Goal: Task Accomplishment & Management: Use online tool/utility

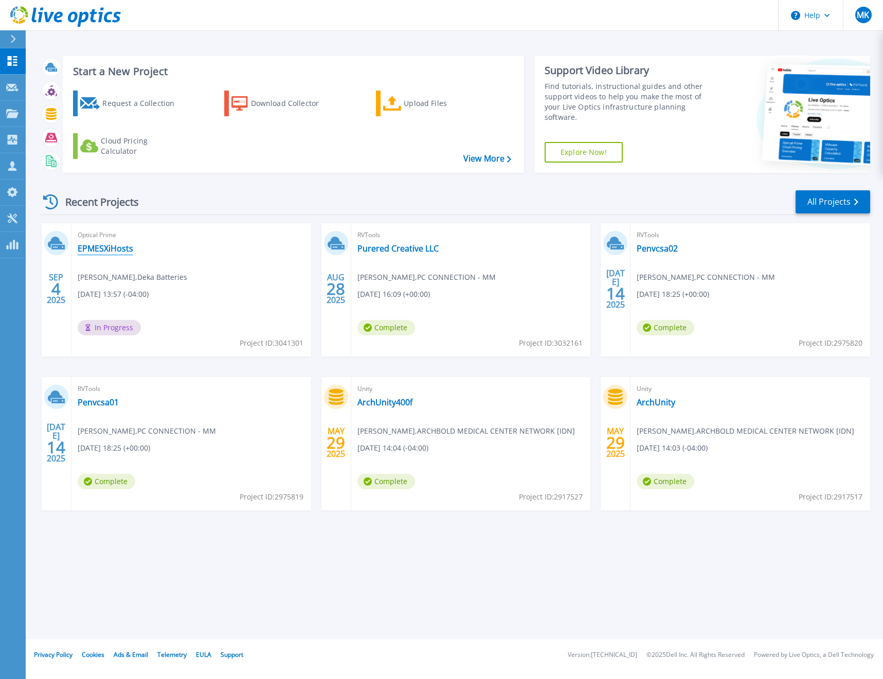
click at [116, 246] on link "EPMESXiHosts" at bounding box center [106, 248] width 56 height 10
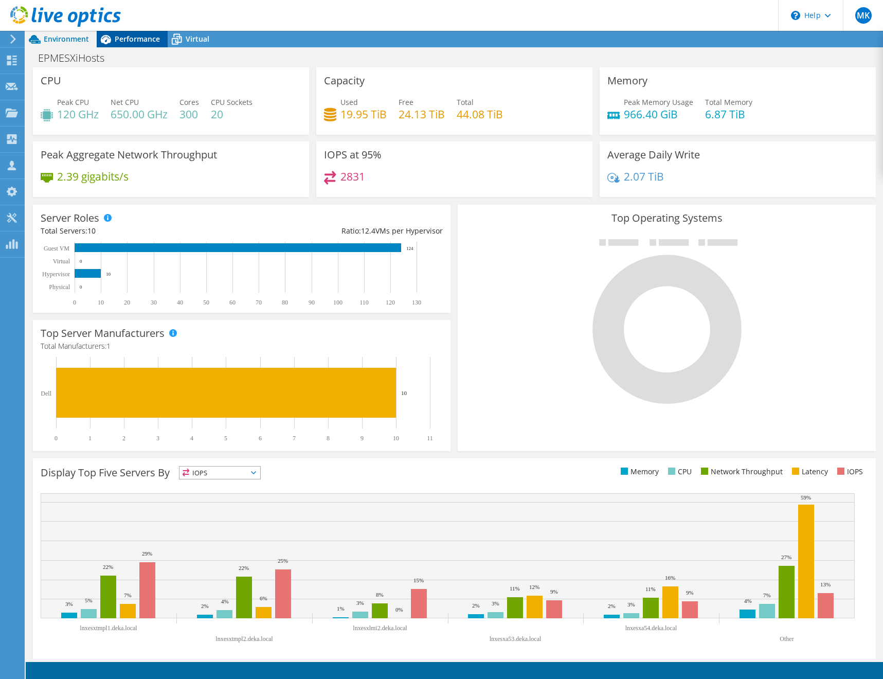
click at [112, 43] on icon at bounding box center [106, 39] width 18 height 18
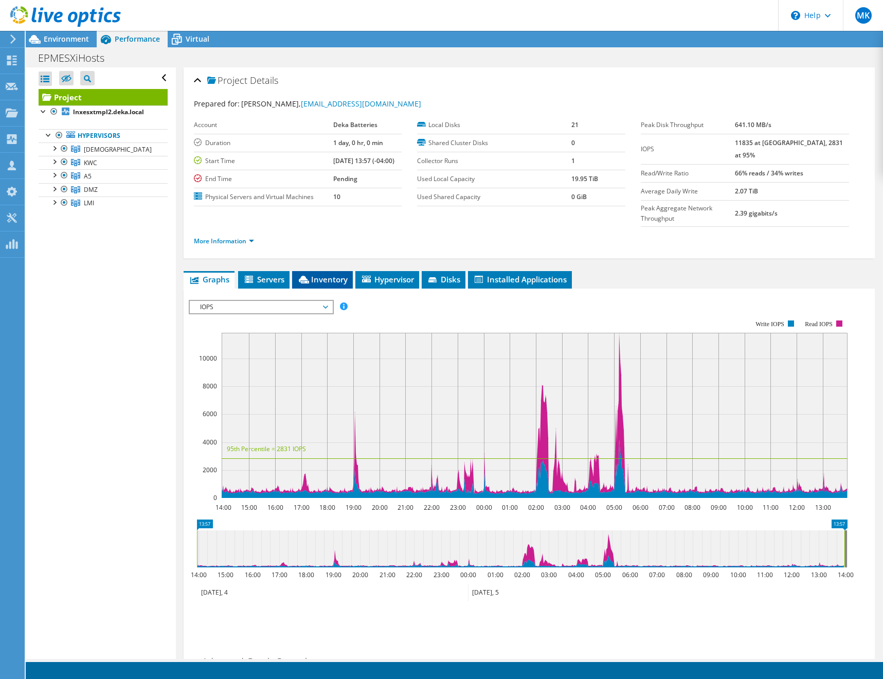
click at [320, 274] on span "Inventory" at bounding box center [322, 279] width 50 height 10
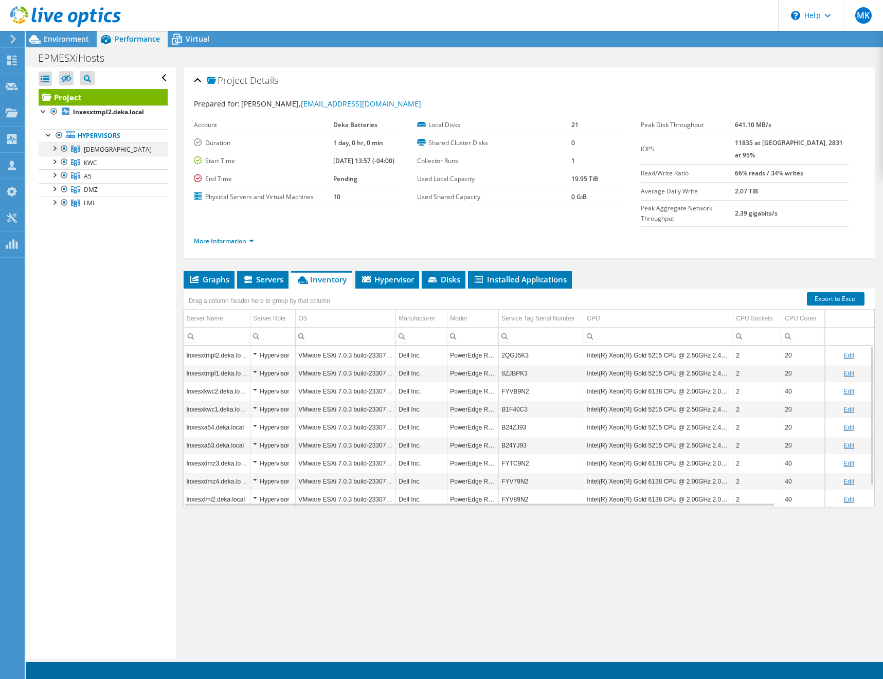
click at [53, 148] on div at bounding box center [54, 147] width 10 height 10
click at [54, 190] on div at bounding box center [54, 188] width 10 height 10
click at [56, 229] on div at bounding box center [54, 228] width 10 height 10
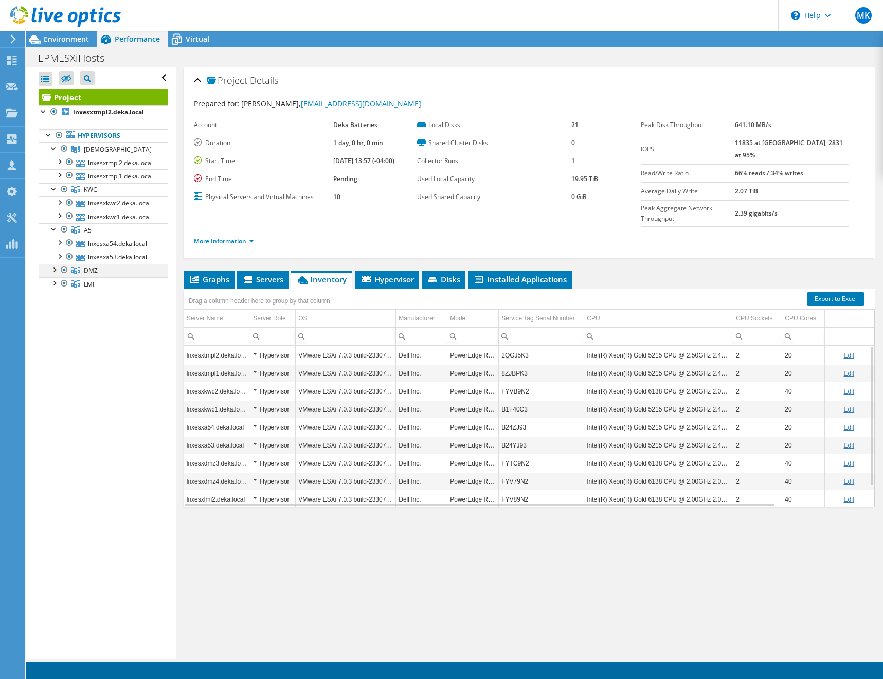
click at [52, 272] on div at bounding box center [54, 269] width 10 height 10
click at [53, 310] on div at bounding box center [54, 309] width 10 height 10
click at [47, 35] on span "Environment" at bounding box center [66, 39] width 45 height 10
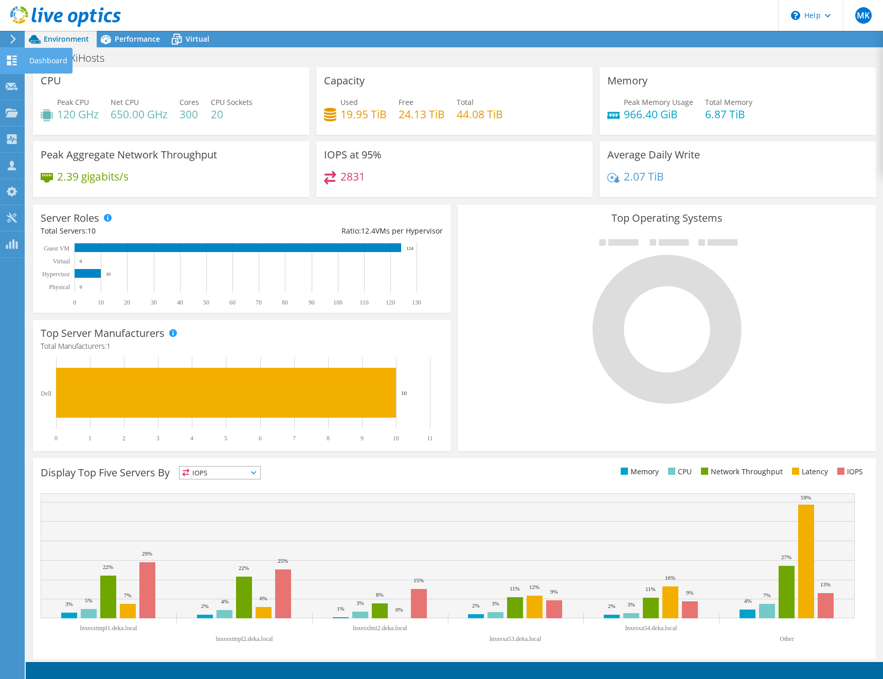
click at [9, 65] on div at bounding box center [12, 61] width 12 height 11
click at [13, 62] on use at bounding box center [12, 61] width 10 height 10
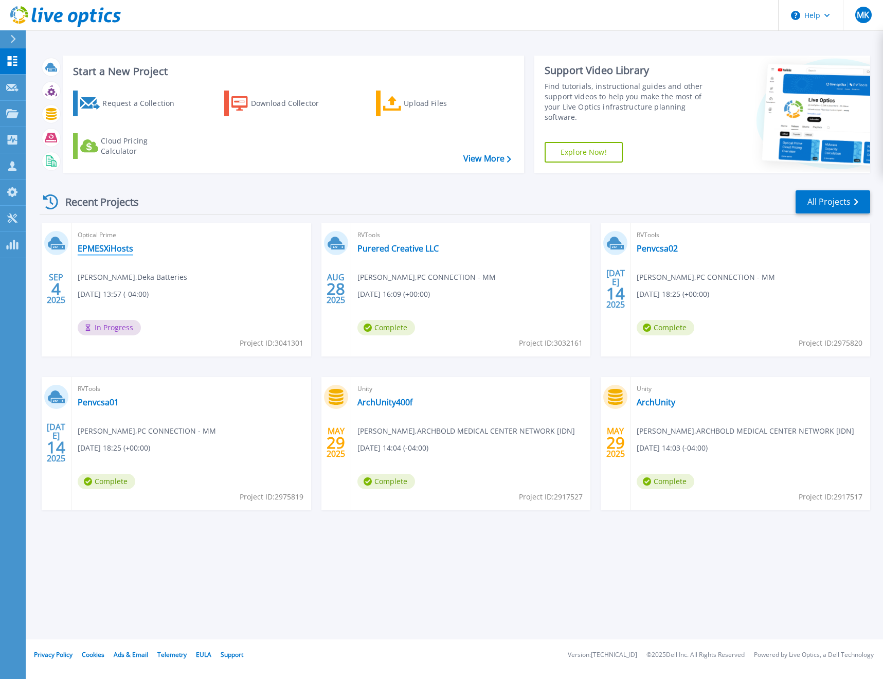
click at [118, 251] on link "EPMESXiHosts" at bounding box center [106, 248] width 56 height 10
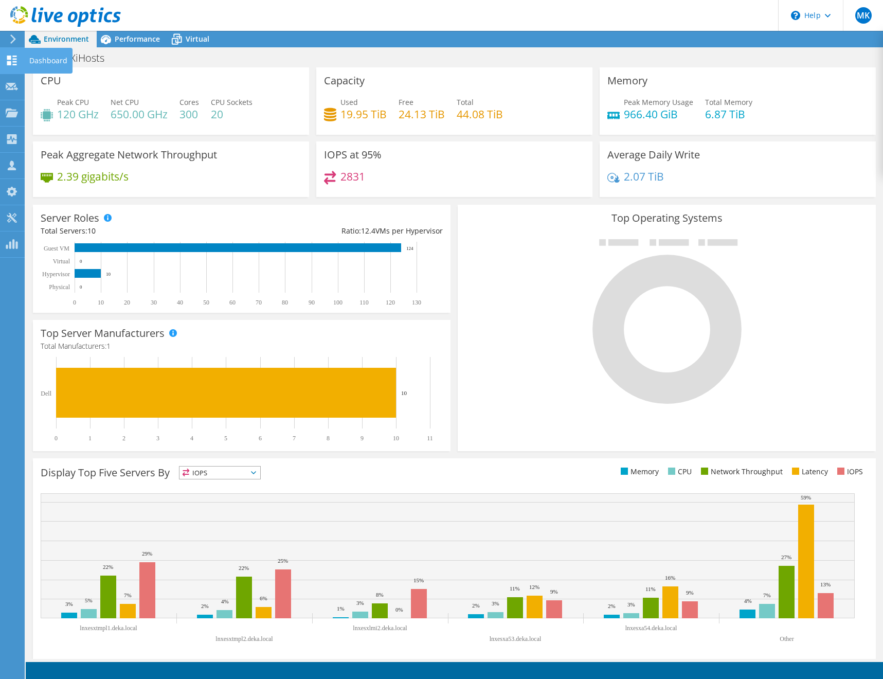
click at [13, 58] on use at bounding box center [12, 61] width 10 height 10
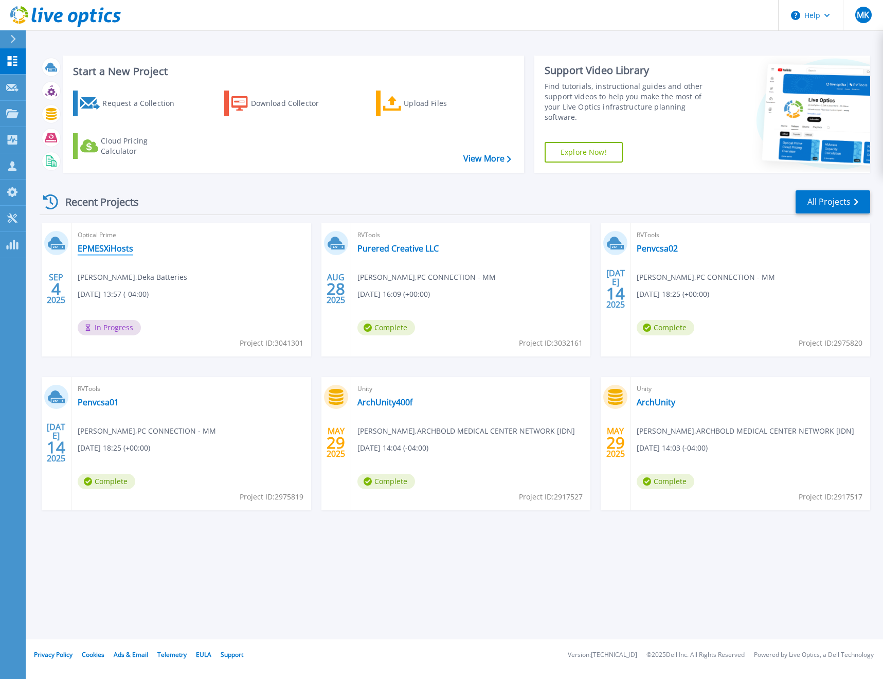
click at [109, 247] on link "EPMESXiHosts" at bounding box center [106, 248] width 56 height 10
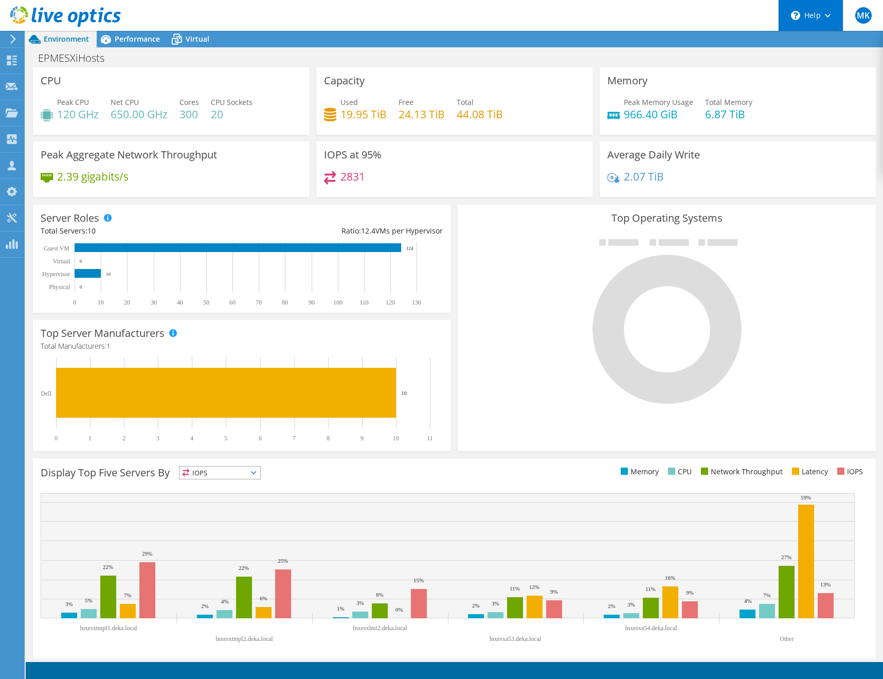
click at [827, 12] on div "\n Help" at bounding box center [810, 15] width 65 height 31
click at [573, 52] on div "EPMESXiHosts Print" at bounding box center [455, 57] width 858 height 19
click at [118, 32] on div at bounding box center [60, 17] width 121 height 34
click at [116, 38] on span "Performance" at bounding box center [137, 39] width 45 height 10
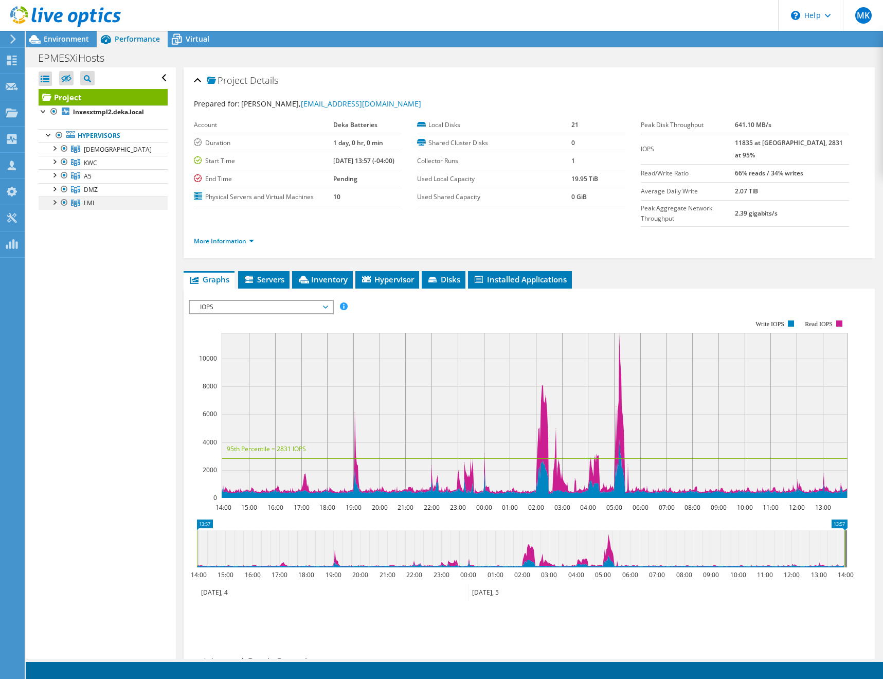
click at [53, 204] on div at bounding box center [54, 202] width 10 height 10
click at [504, 274] on span "Installed Applications" at bounding box center [520, 279] width 94 height 10
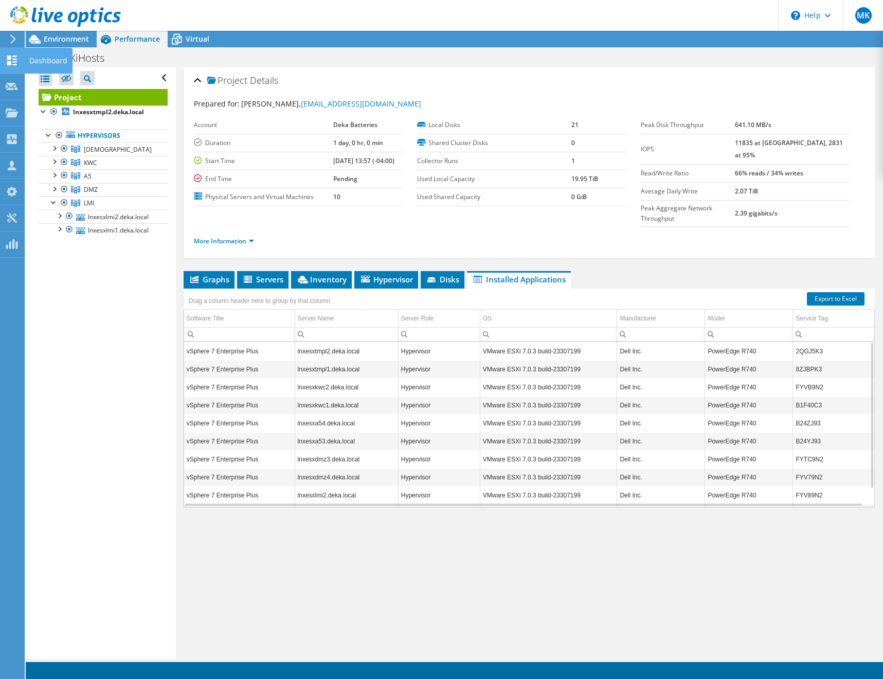
click at [7, 59] on icon at bounding box center [12, 61] width 12 height 10
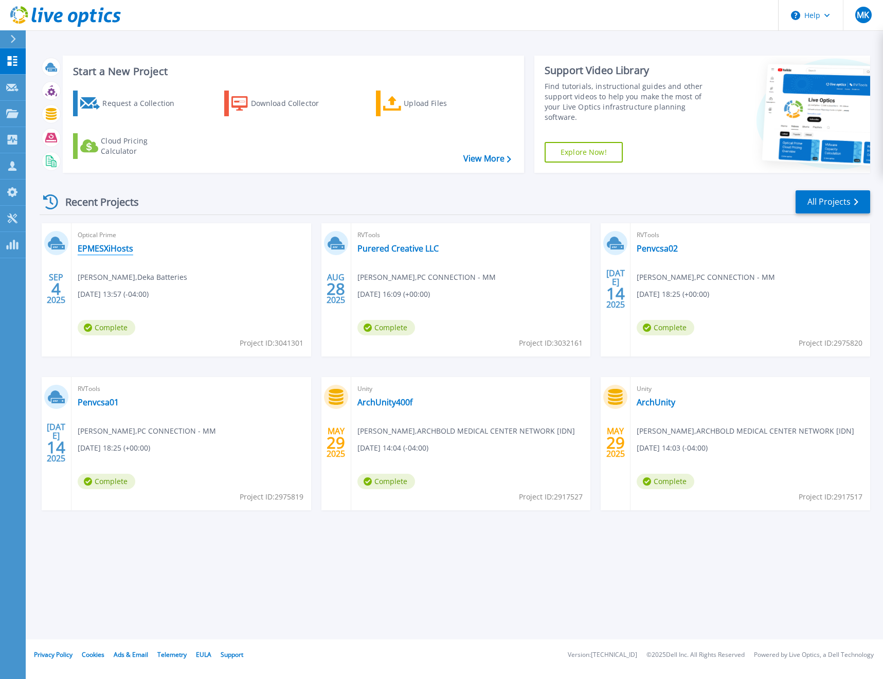
click at [112, 247] on link "EPMESXiHosts" at bounding box center [106, 248] width 56 height 10
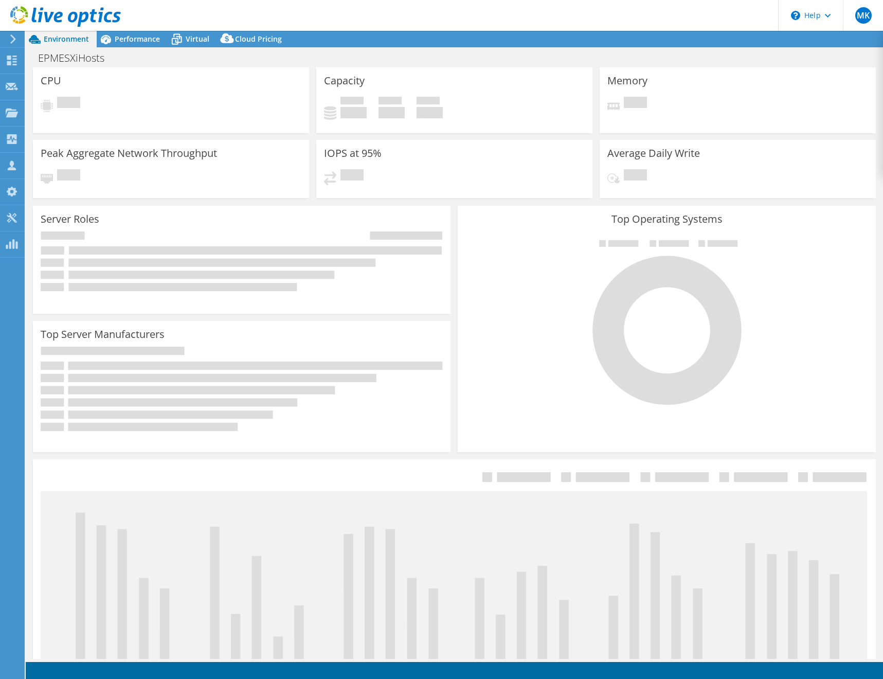
select select "USD"
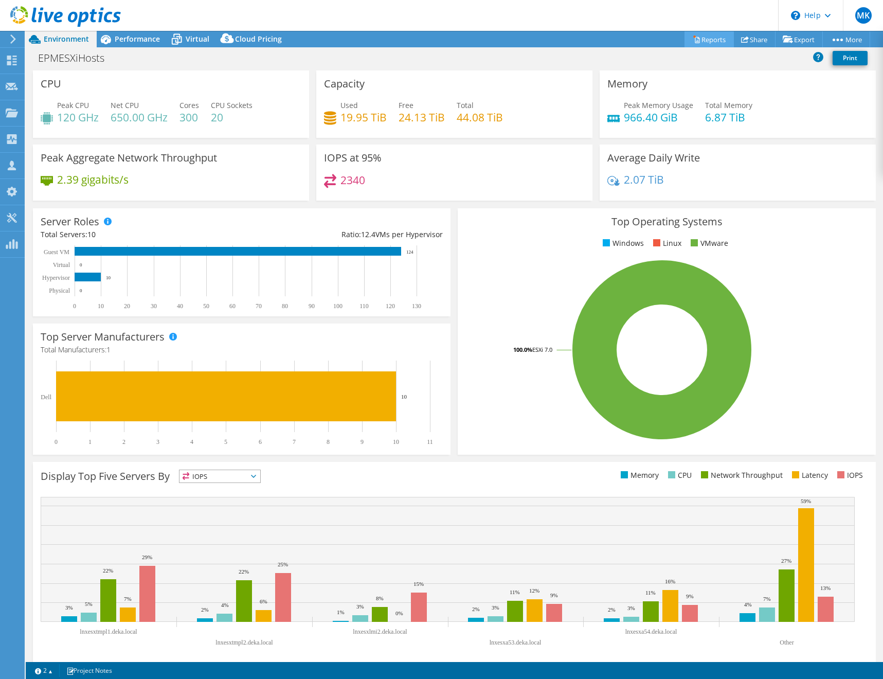
click at [713, 44] on link "Reports" at bounding box center [709, 39] width 49 height 16
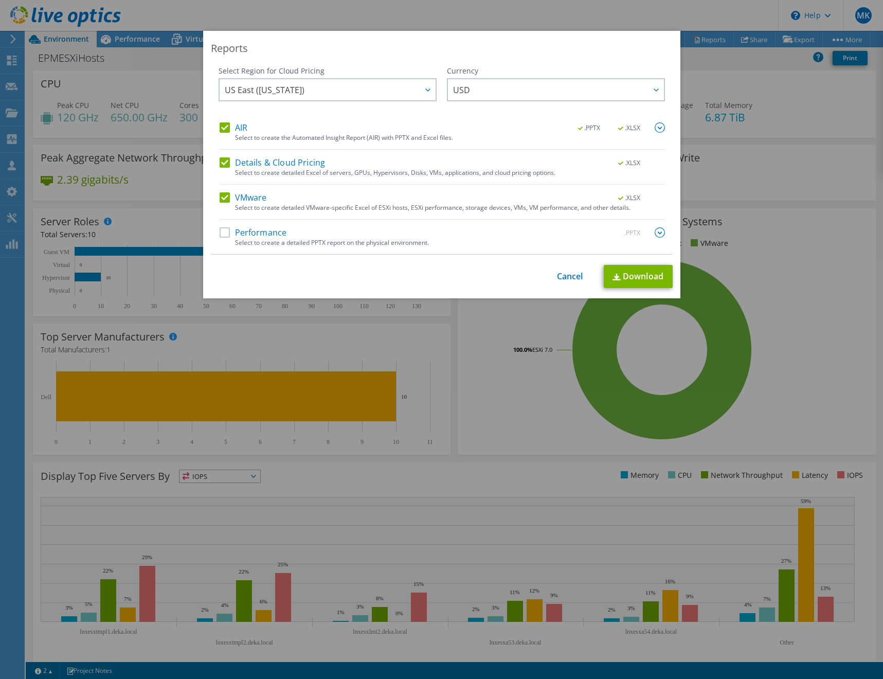
click at [221, 235] on label "Performance" at bounding box center [253, 232] width 67 height 10
click at [0, 0] on input "Performance" at bounding box center [0, 0] width 0 height 0
click at [656, 129] on img at bounding box center [660, 127] width 10 height 10
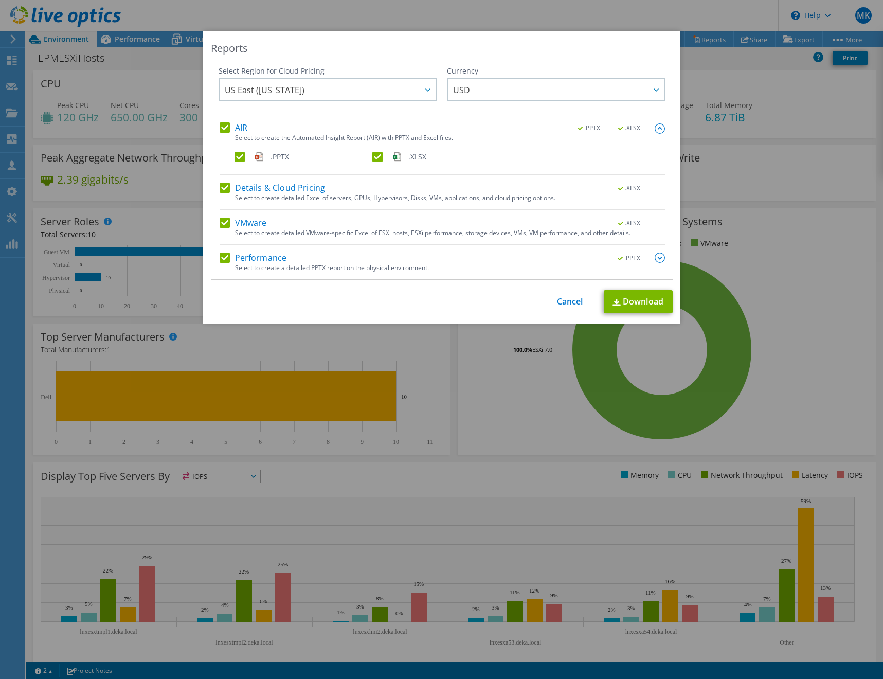
click at [655, 259] on img at bounding box center [660, 258] width 10 height 10
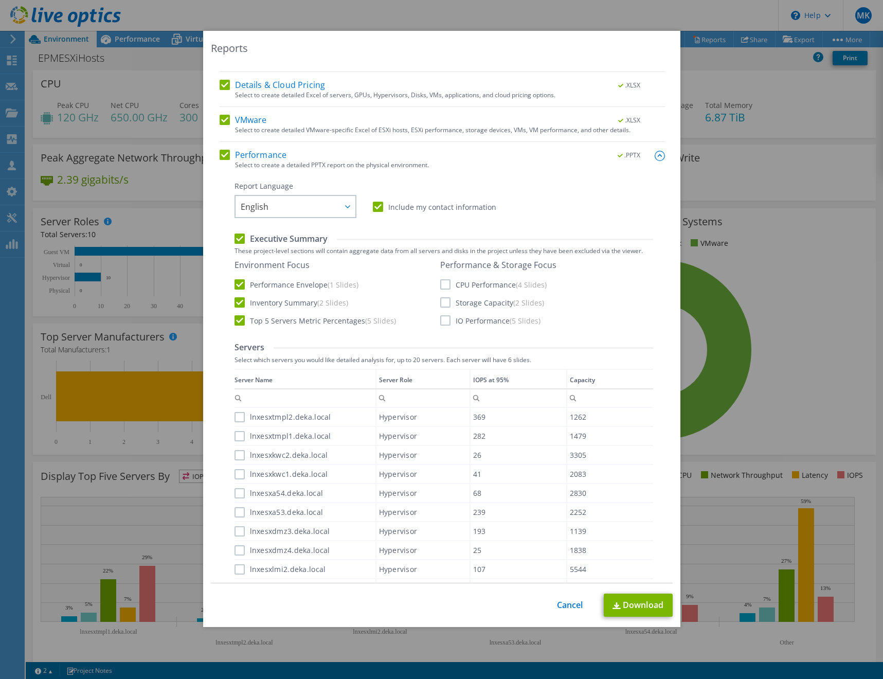
scroll to position [51, 0]
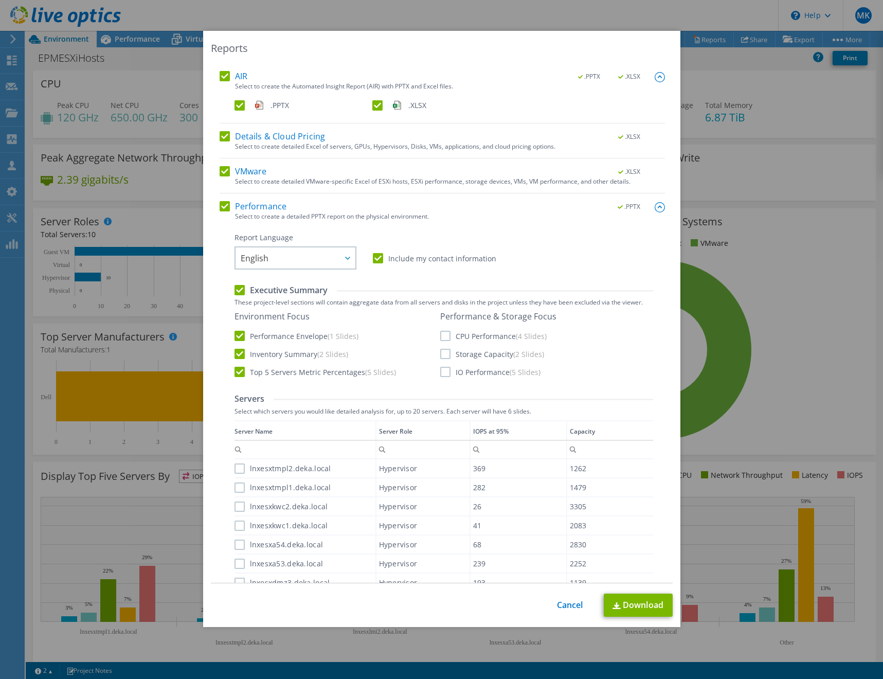
click at [444, 335] on label "CPU Performance (4 Slides)" at bounding box center [493, 336] width 106 height 10
click at [0, 0] on input "CPU Performance (4 Slides)" at bounding box center [0, 0] width 0 height 0
click at [443, 355] on label "Storage Capacity (2 Slides)" at bounding box center [492, 354] width 104 height 10
click at [0, 0] on input "Storage Capacity (2 Slides)" at bounding box center [0, 0] width 0 height 0
click at [447, 373] on label "IO Performance (5 Slides)" at bounding box center [490, 372] width 100 height 10
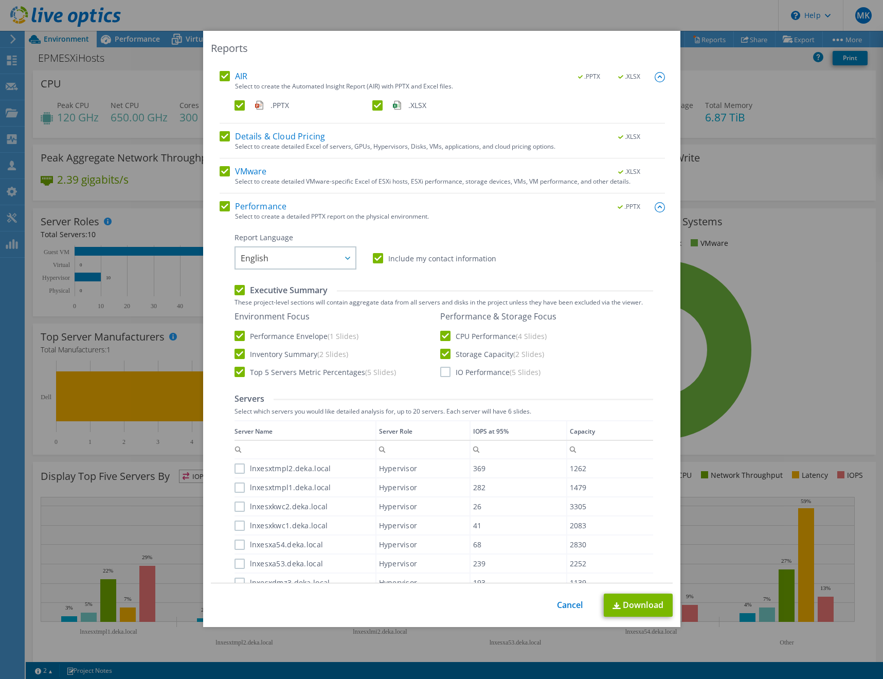
click at [0, 0] on input "IO Performance (5 Slides)" at bounding box center [0, 0] width 0 height 0
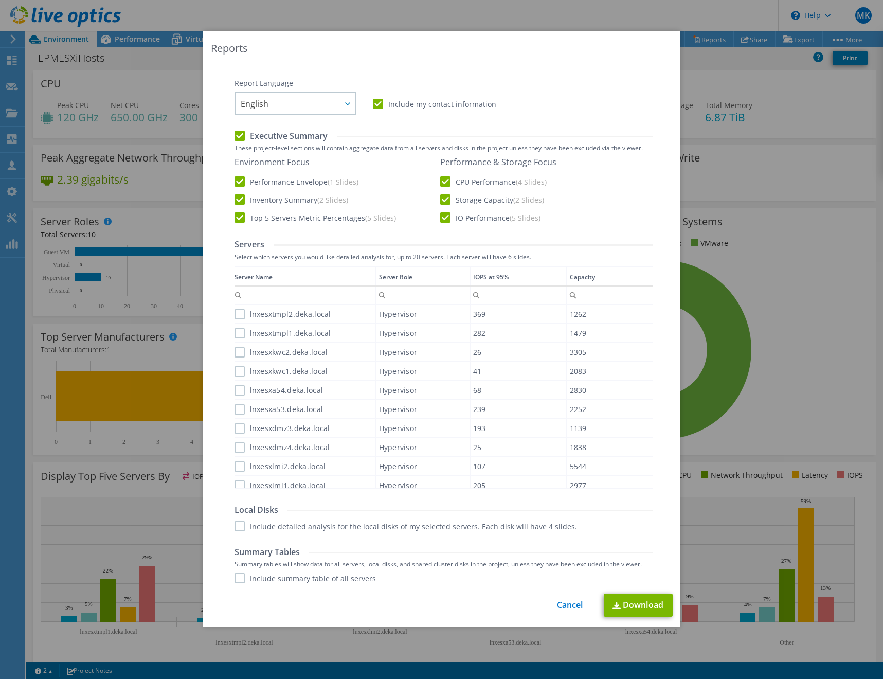
scroll to position [250, 0]
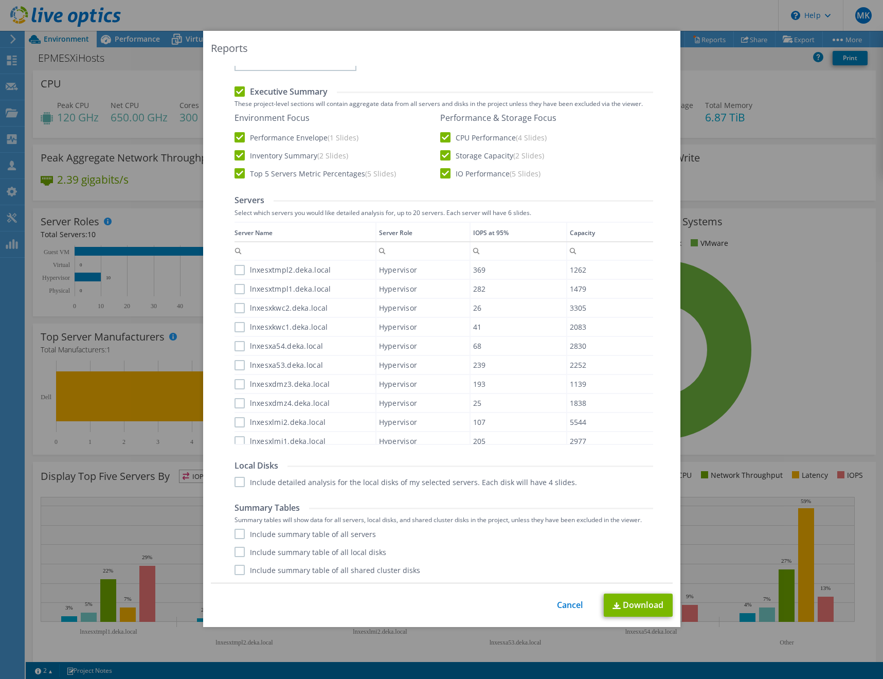
click at [235, 484] on label "Include detailed analysis for the local disks of my selected servers. Each disk…" at bounding box center [406, 482] width 343 height 10
click at [0, 0] on input "Include detailed analysis for the local disks of my selected servers. Each disk…" at bounding box center [0, 0] width 0 height 0
click at [235, 528] on div "Summary Tables Summary tables will show data for all servers, local disks, and …" at bounding box center [444, 539] width 419 height 73
click at [236, 532] on label "Include summary table of all servers" at bounding box center [305, 534] width 141 height 10
click at [0, 0] on input "Include summary table of all servers" at bounding box center [0, 0] width 0 height 0
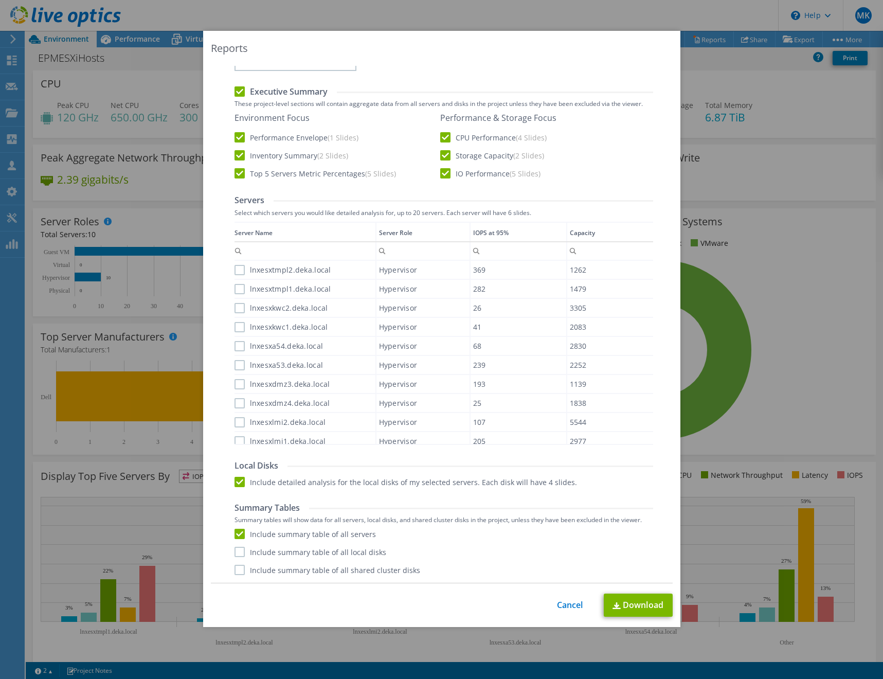
click at [235, 549] on label "Include summary table of all local disks" at bounding box center [311, 552] width 152 height 10
click at [0, 0] on input "Include summary table of all local disks" at bounding box center [0, 0] width 0 height 0
click at [235, 571] on label "Include summary table of all shared cluster disks" at bounding box center [328, 570] width 186 height 10
click at [0, 0] on input "Include summary table of all shared cluster disks" at bounding box center [0, 0] width 0 height 0
click at [618, 602] on link "Download" at bounding box center [638, 605] width 69 height 23
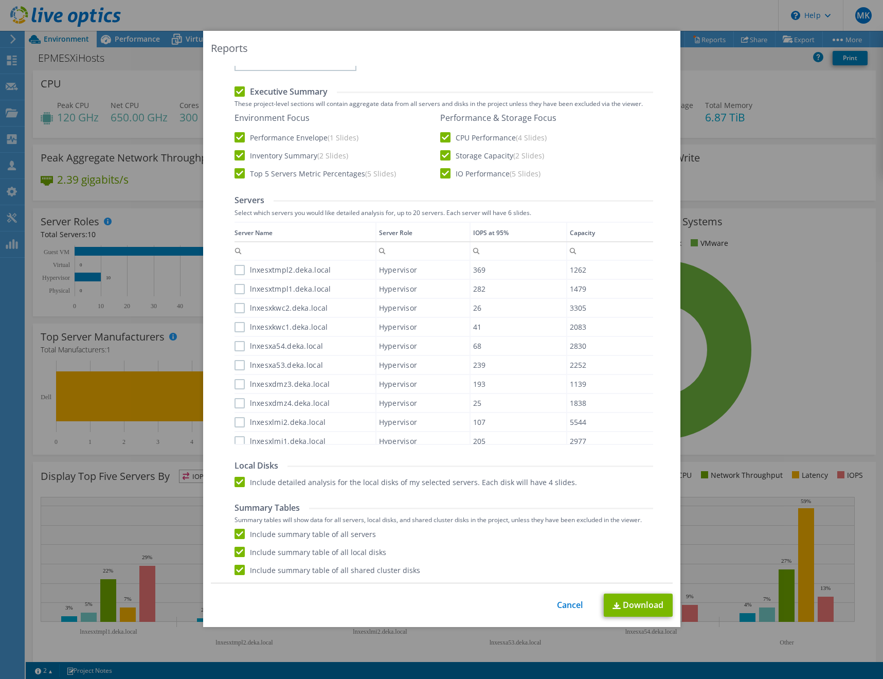
click at [811, 93] on div "Reports Select Region for Cloud Pricing Asia Pacific ([GEOGRAPHIC_DATA]) [GEOGR…" at bounding box center [441, 339] width 883 height 617
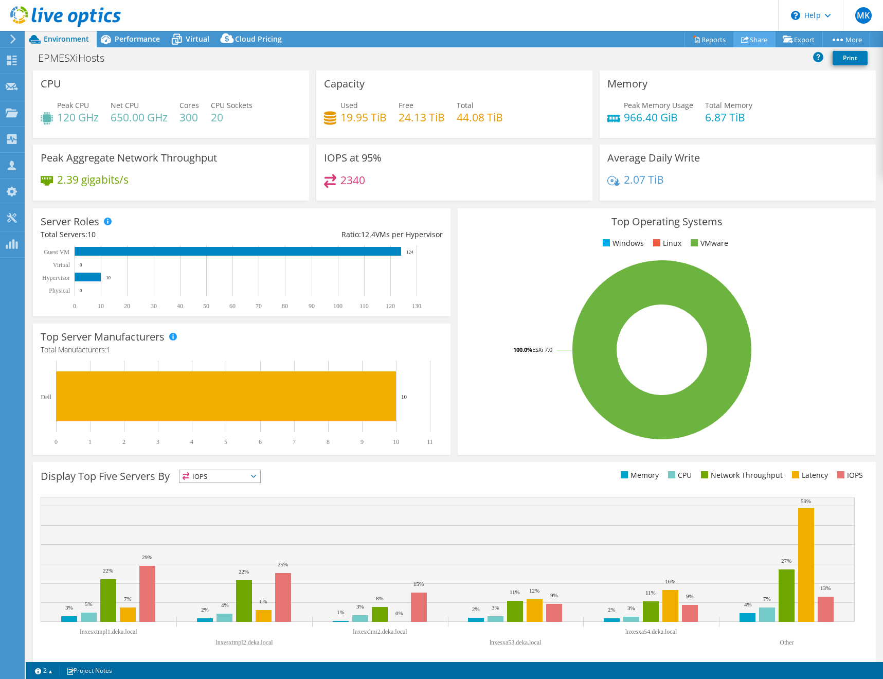
click at [753, 38] on link "Share" at bounding box center [755, 39] width 42 height 16
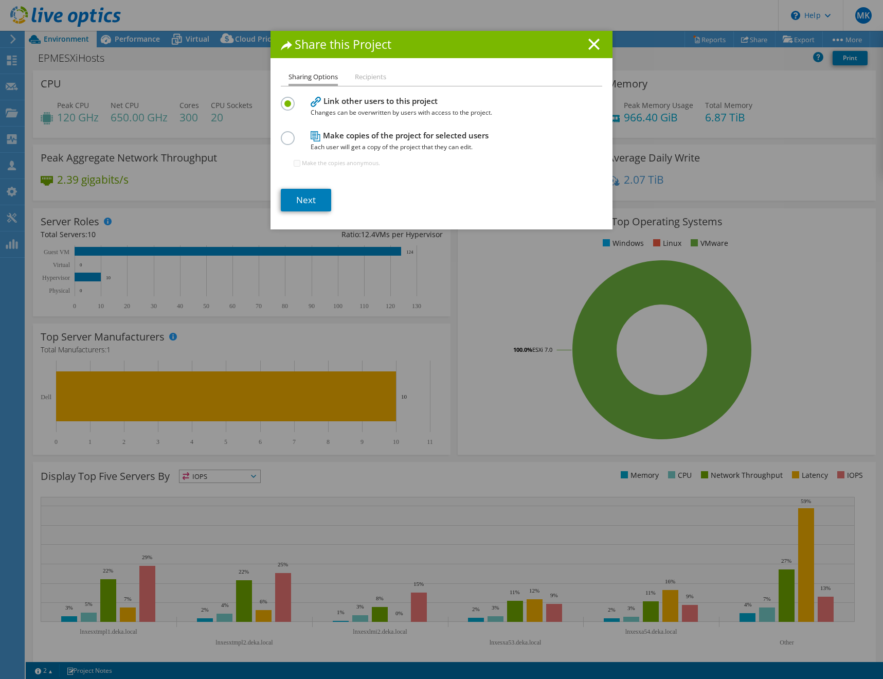
click at [286, 134] on label at bounding box center [290, 132] width 18 height 3
click at [0, 0] on input "radio" at bounding box center [0, 0] width 0 height 0
click at [300, 196] on link "Next" at bounding box center [306, 200] width 50 height 23
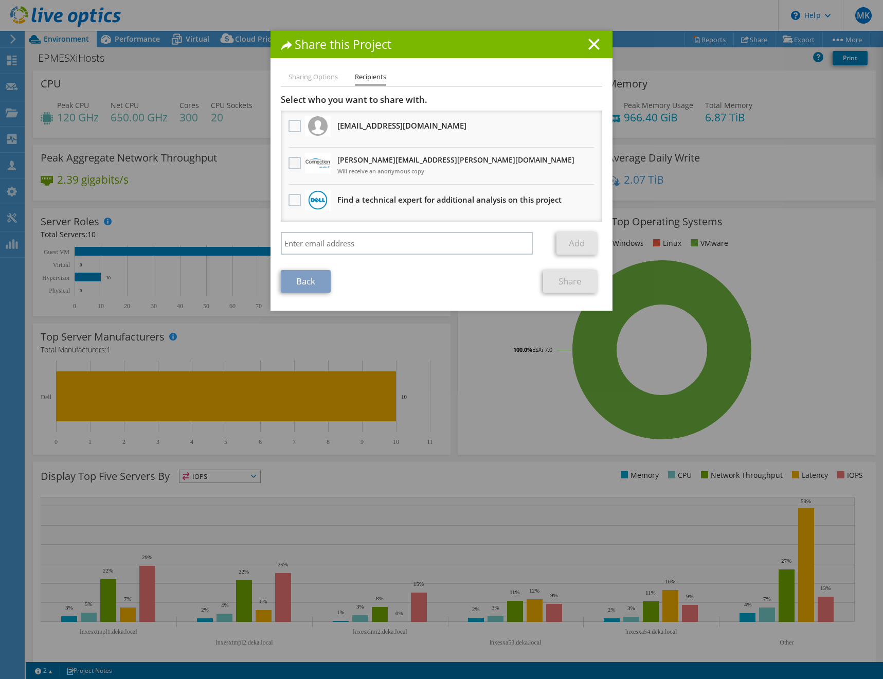
click at [290, 164] on label at bounding box center [296, 163] width 15 height 12
click at [0, 0] on input "checkbox" at bounding box center [0, 0] width 0 height 0
click at [570, 280] on link "Share" at bounding box center [570, 281] width 54 height 23
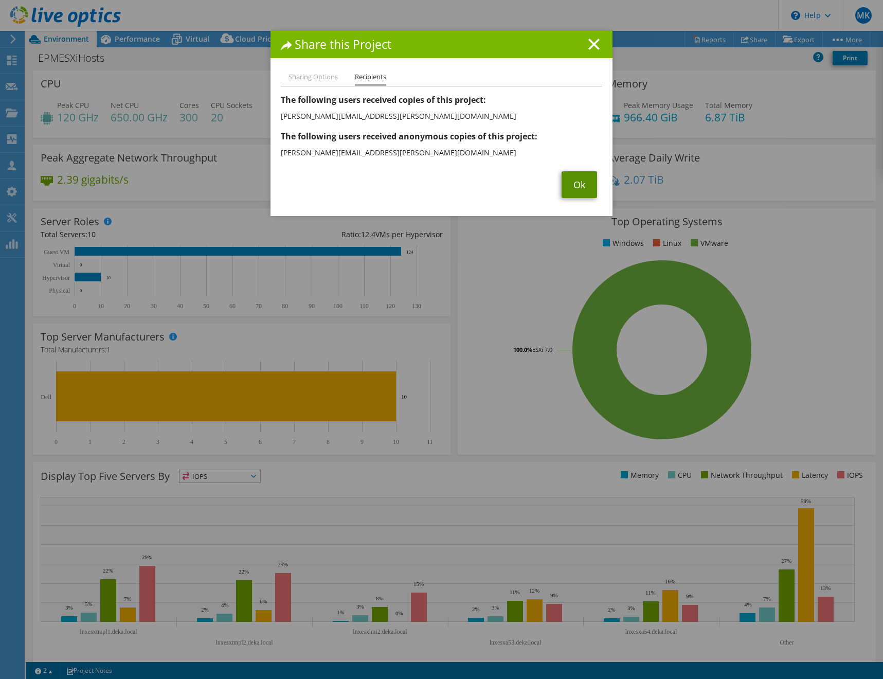
click at [566, 186] on link "Ok" at bounding box center [579, 184] width 35 height 27
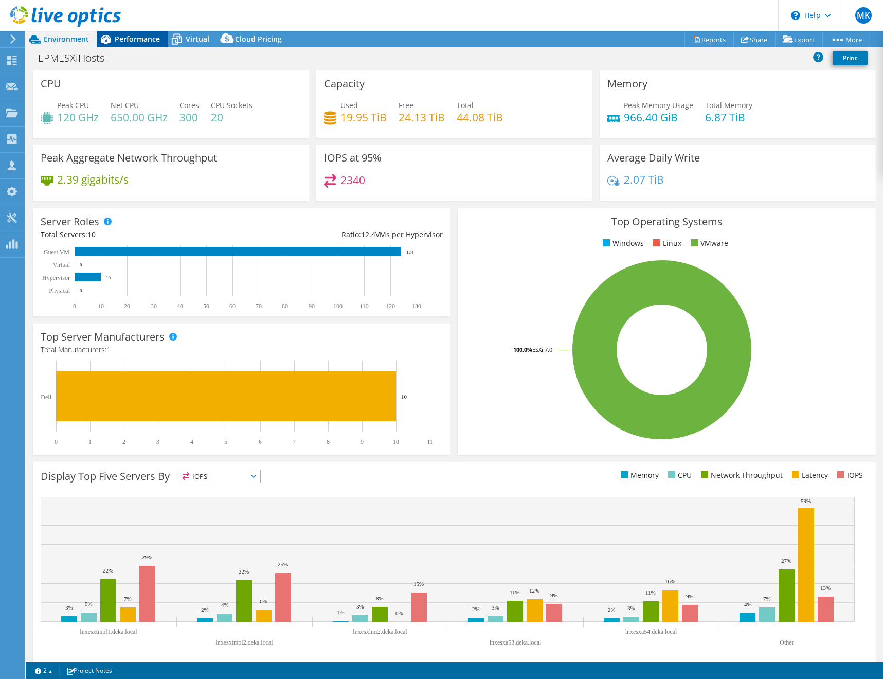
click at [132, 41] on span "Performance" at bounding box center [137, 39] width 45 height 10
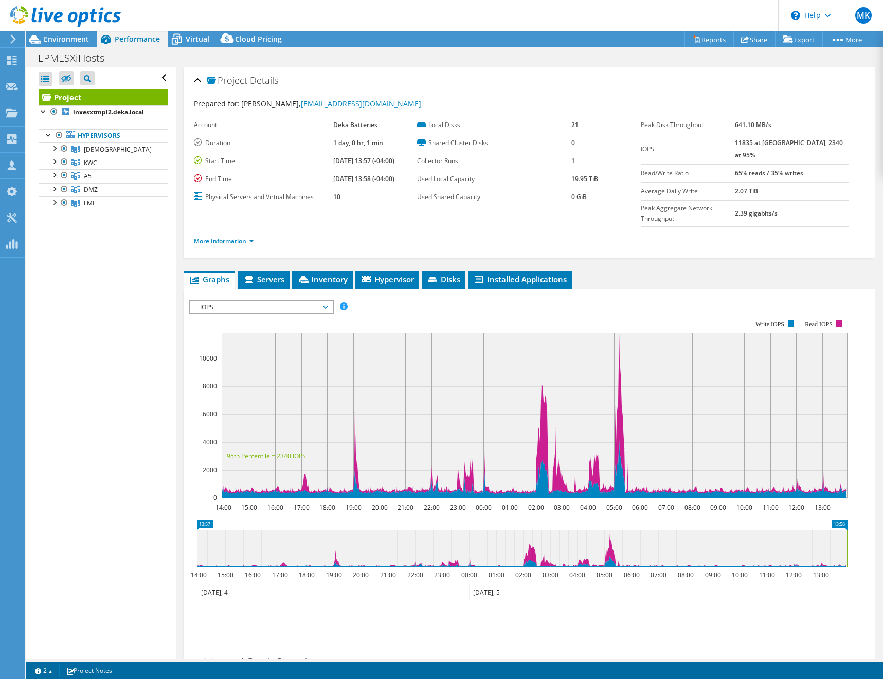
click at [327, 301] on span "IOPS" at bounding box center [261, 307] width 132 height 12
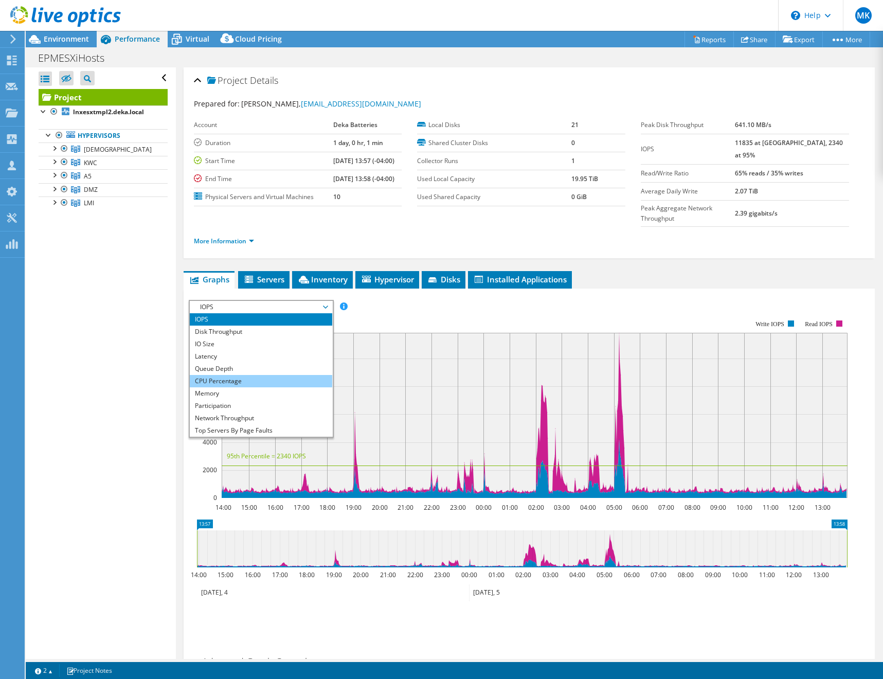
click at [285, 375] on li "CPU Percentage" at bounding box center [261, 381] width 142 height 12
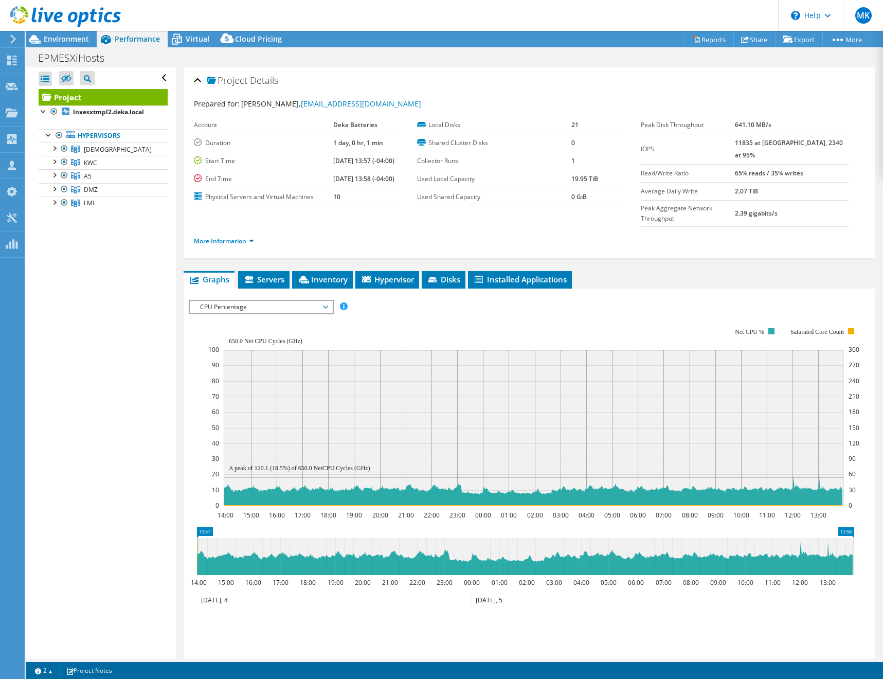
click at [329, 301] on span "CPU Percentage" at bounding box center [261, 307] width 142 height 12
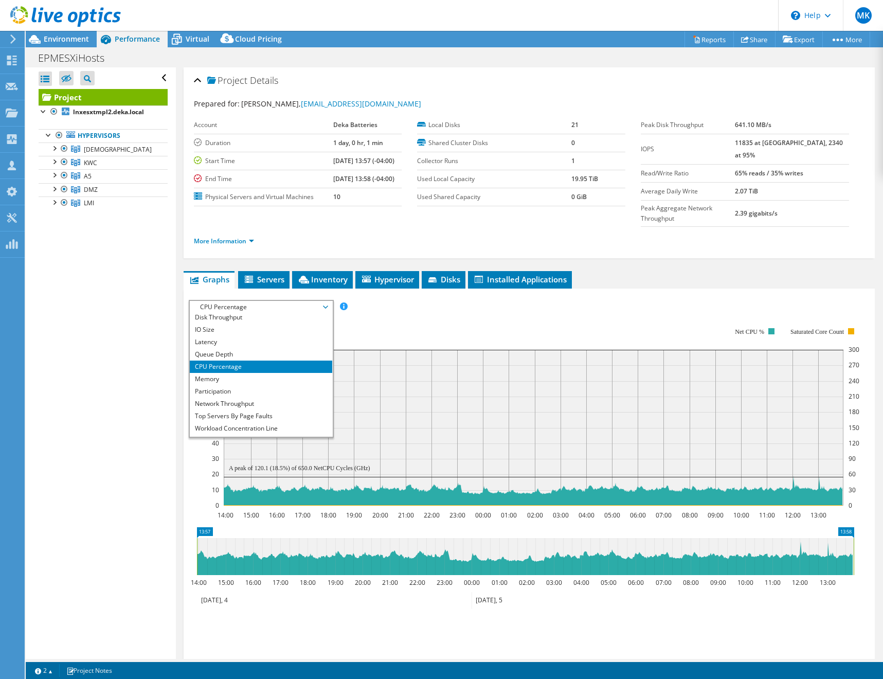
scroll to position [37, 0]
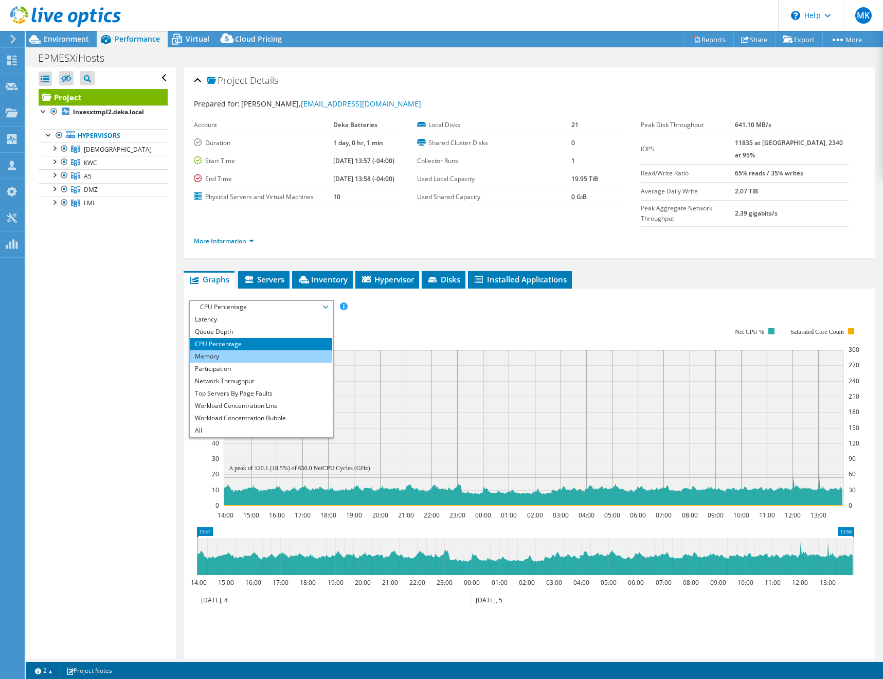
click at [209, 350] on li "Memory" at bounding box center [261, 356] width 142 height 12
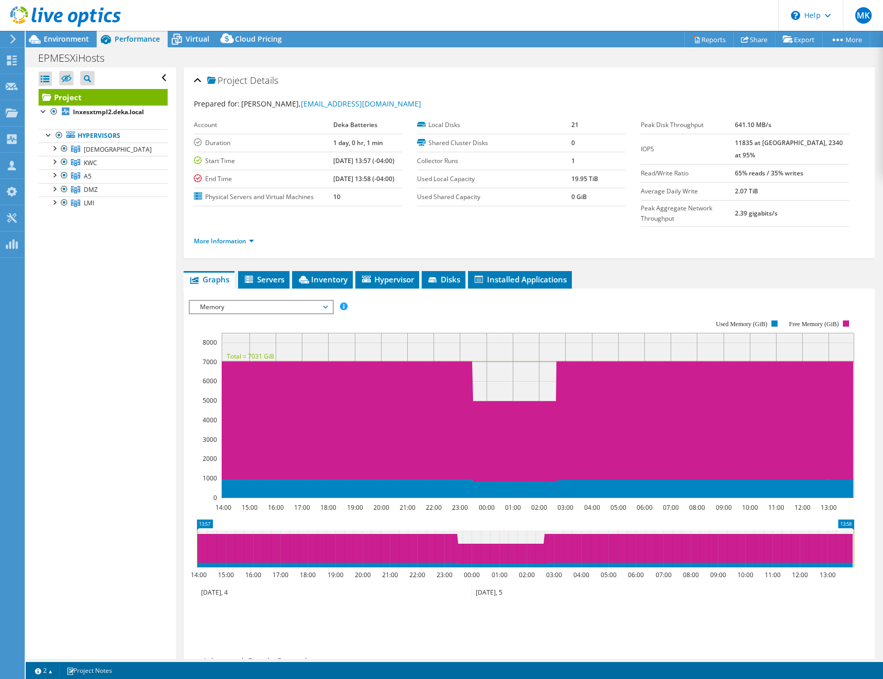
click at [324, 301] on span "Memory" at bounding box center [261, 307] width 132 height 12
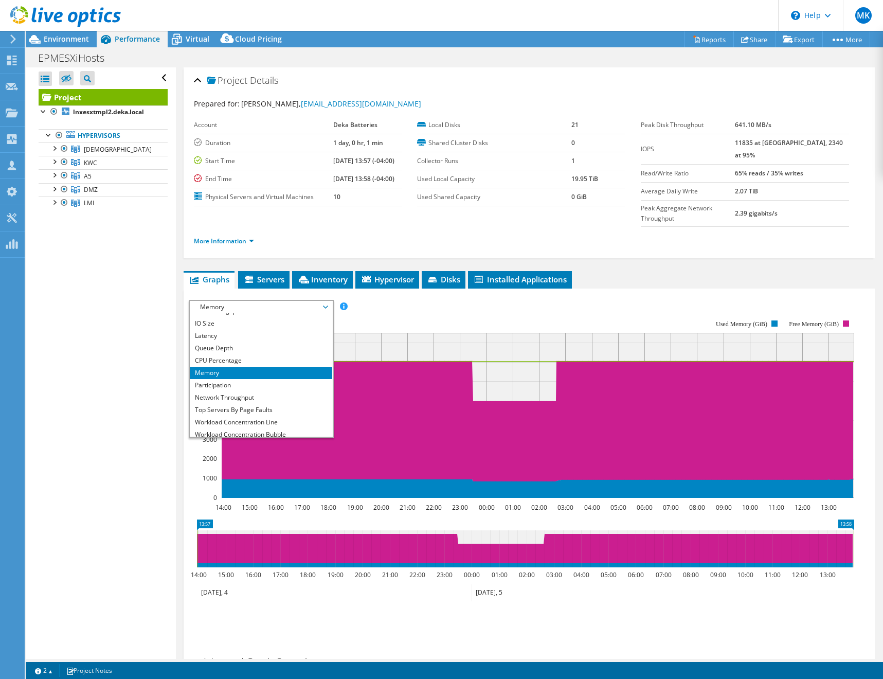
scroll to position [0, 0]
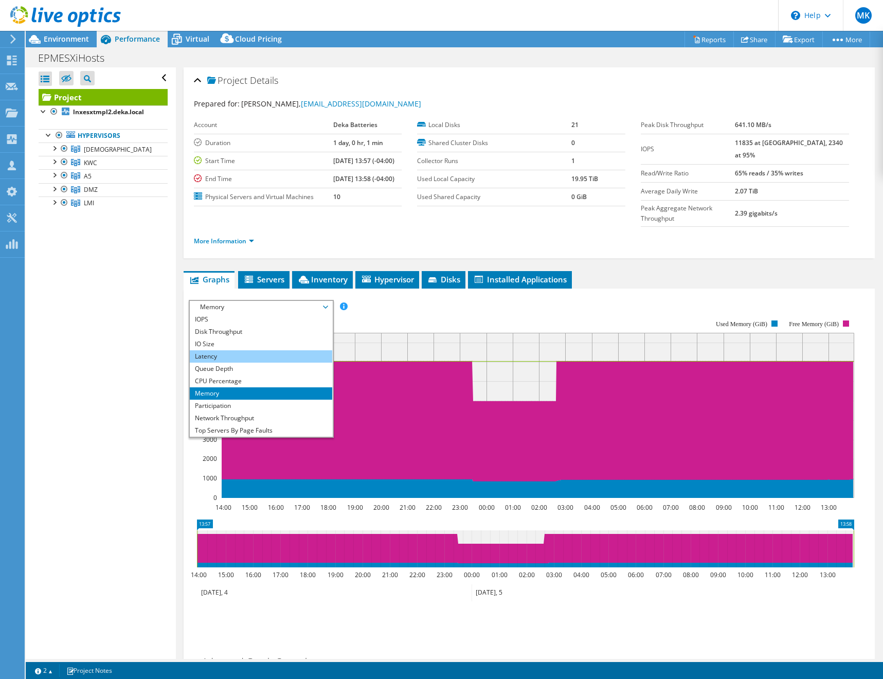
click at [212, 350] on li "Latency" at bounding box center [261, 356] width 142 height 12
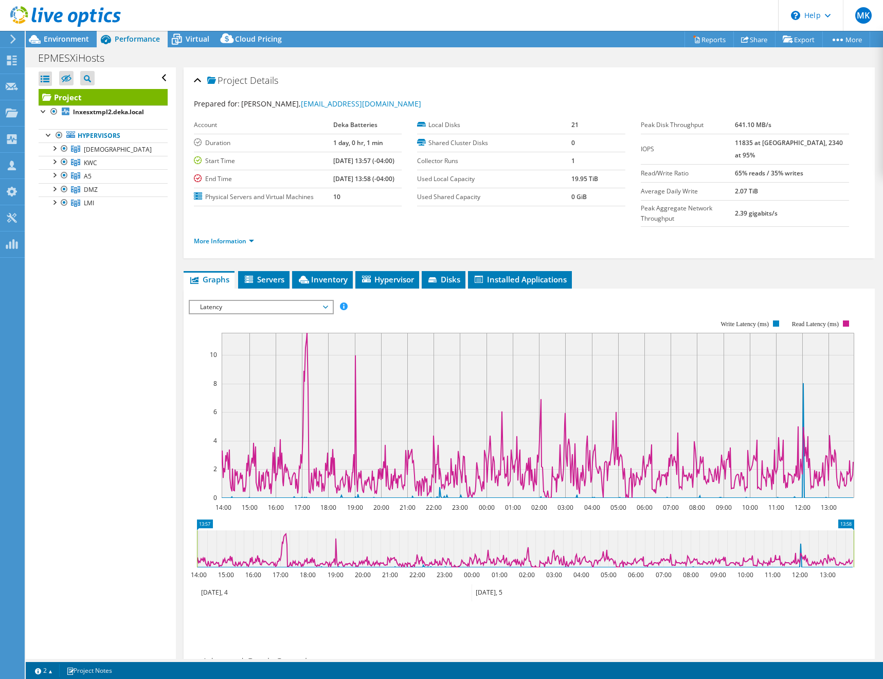
click at [324, 301] on span "Latency" at bounding box center [261, 307] width 132 height 12
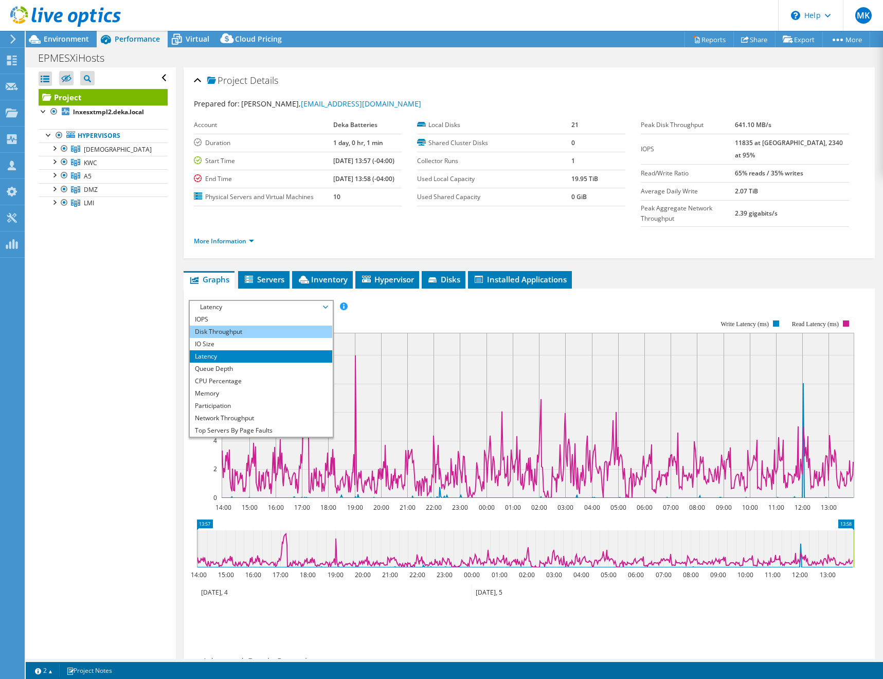
click at [268, 326] on li "Disk Throughput" at bounding box center [261, 332] width 142 height 12
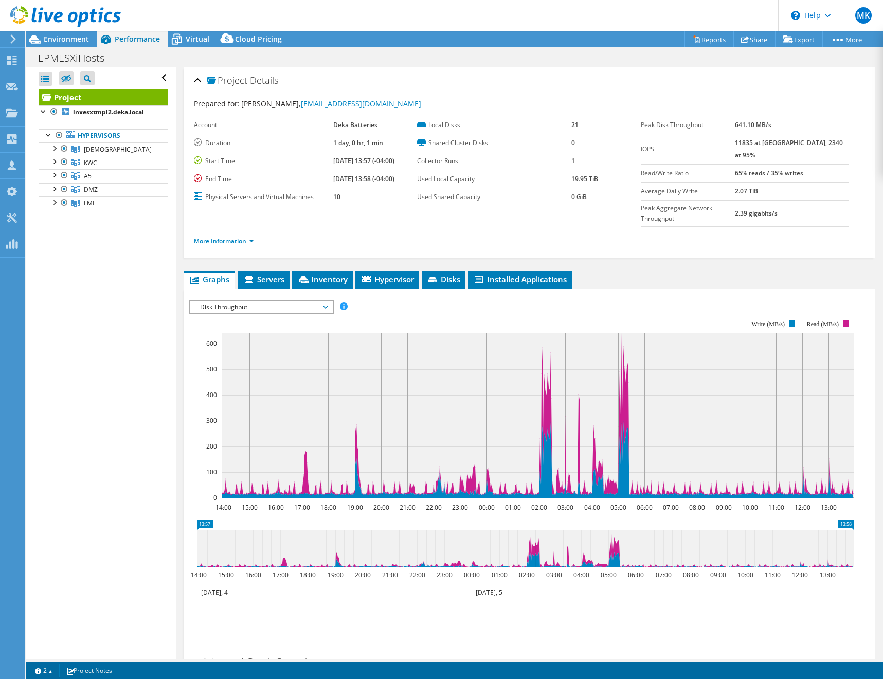
click at [406, 306] on rect at bounding box center [522, 409] width 666 height 206
click at [327, 301] on span "Disk Throughput" at bounding box center [261, 307] width 132 height 12
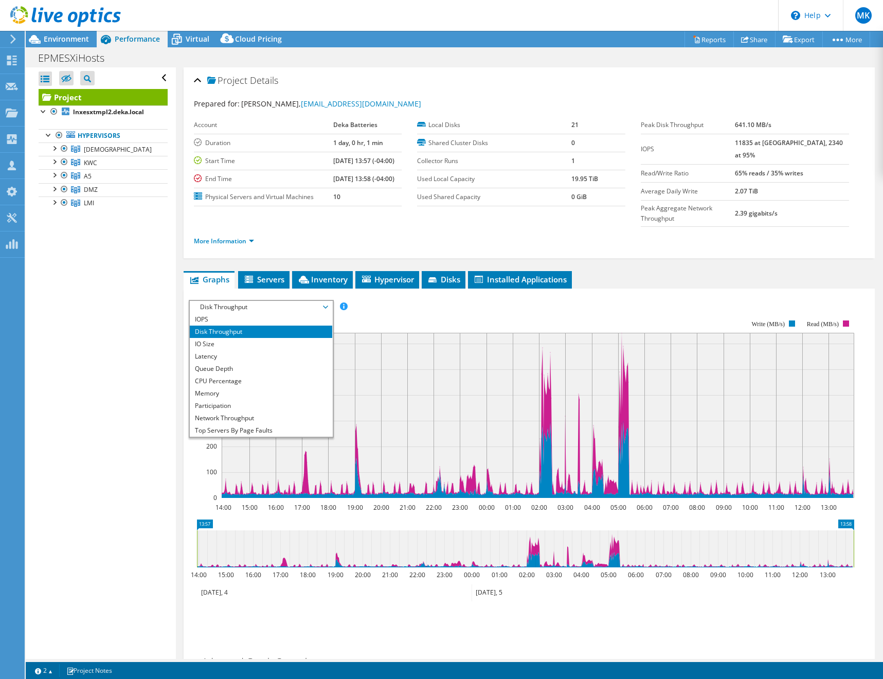
click at [671, 271] on ul "Graphs Servers Inventory Hypervisor Disks Cluster Disks Installed Applications" at bounding box center [529, 279] width 691 height 17
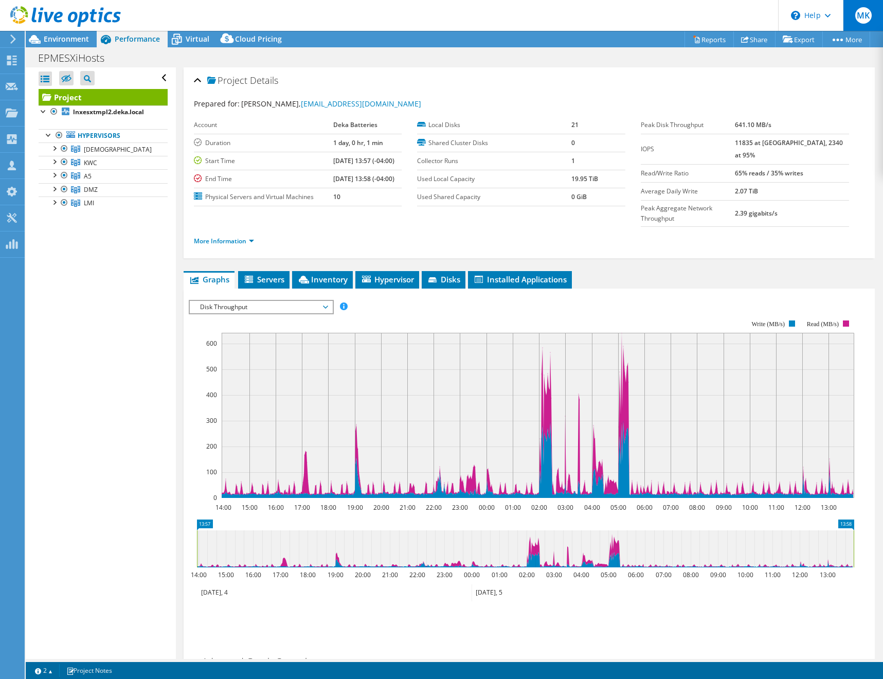
click at [858, 14] on span "MK" at bounding box center [863, 15] width 16 height 16
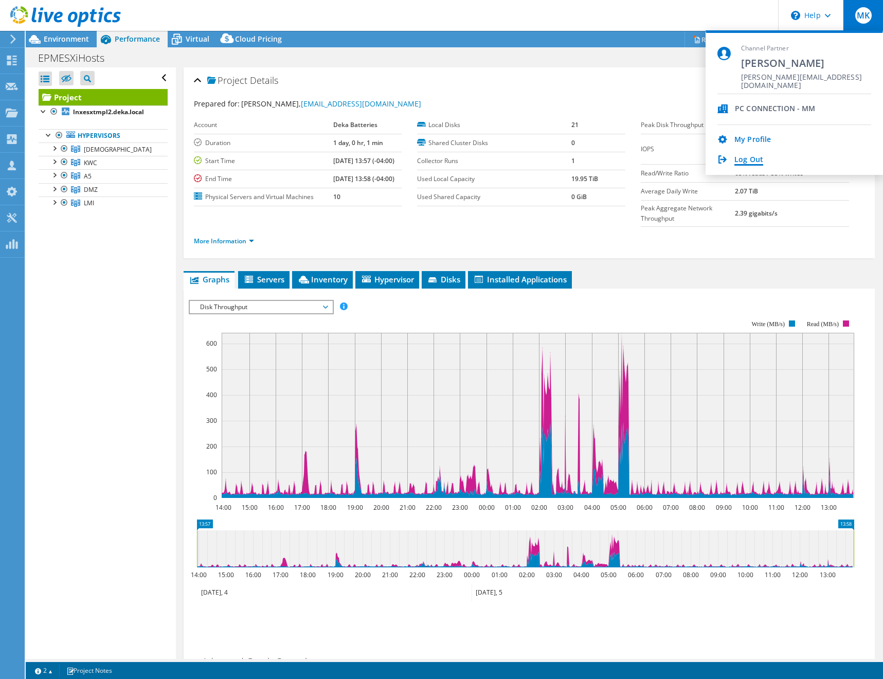
click at [745, 159] on link "Log Out" at bounding box center [749, 160] width 29 height 10
